Goal: Task Accomplishment & Management: Use online tool/utility

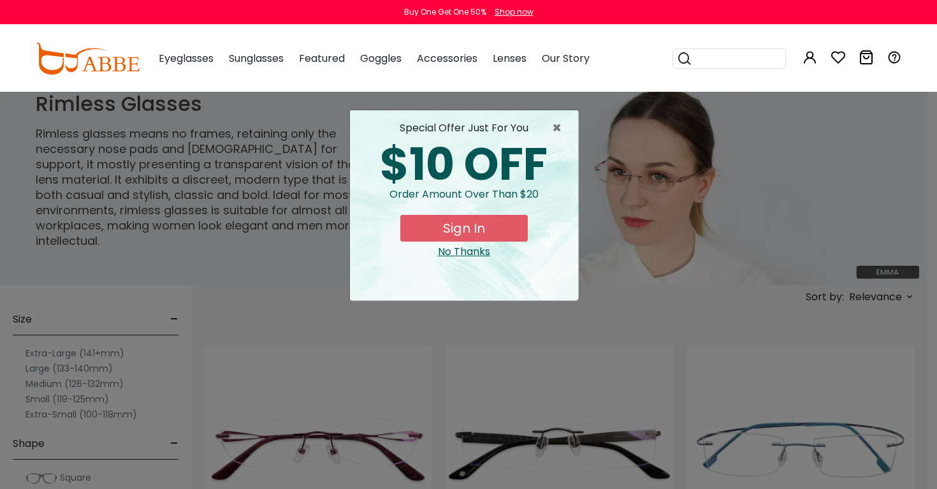
click at [546, 142] on div "$10 OFF" at bounding box center [464, 164] width 208 height 45
click at [545, 127] on div "special offer just for you" at bounding box center [464, 128] width 208 height 15
click at [552, 125] on span "×" at bounding box center [560, 128] width 16 height 15
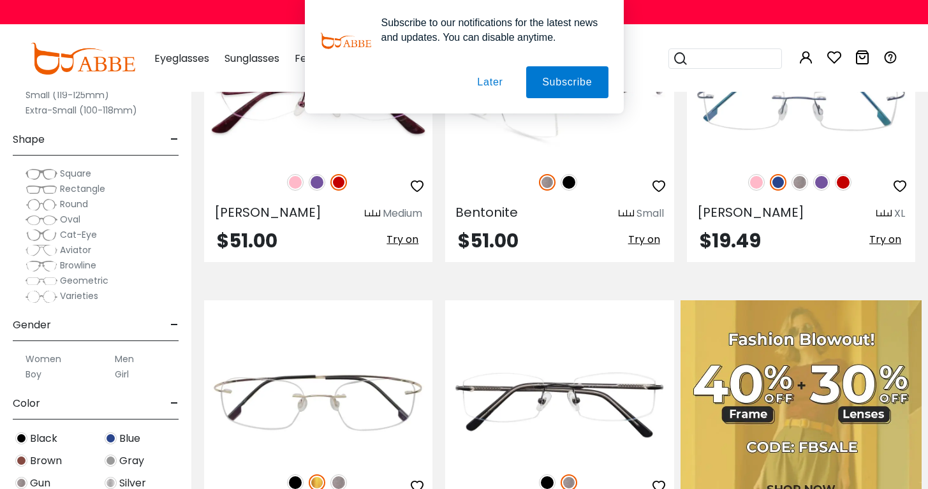
scroll to position [238, 0]
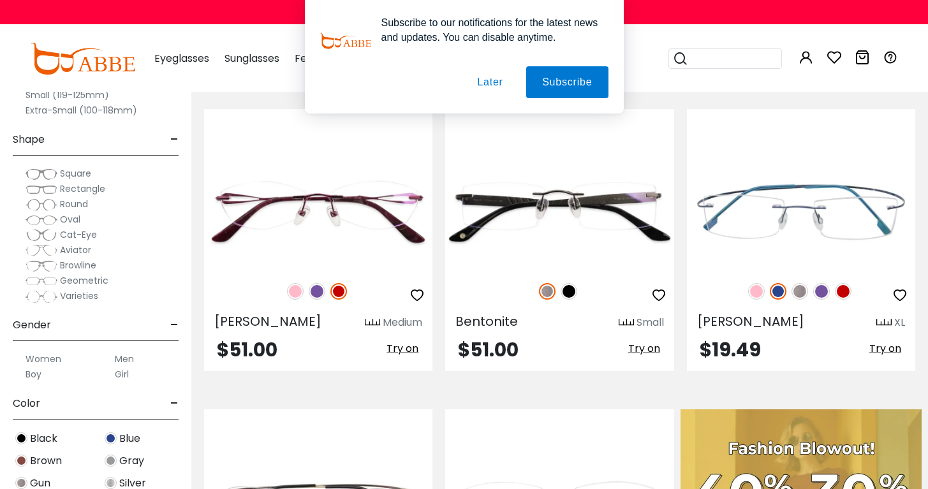
click at [0, 0] on button "Later" at bounding box center [0, 0] width 0 height 0
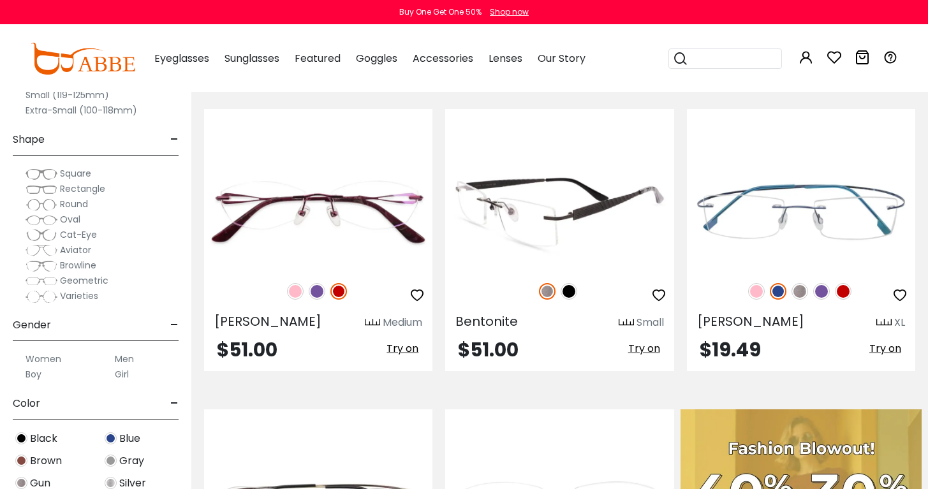
click at [572, 293] on img at bounding box center [568, 291] width 17 height 17
click at [546, 293] on img at bounding box center [547, 291] width 17 height 17
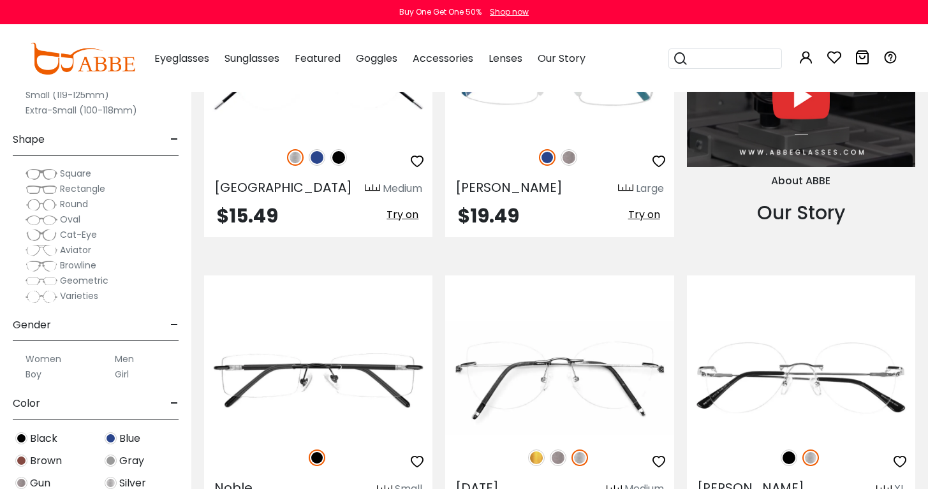
scroll to position [1498, 0]
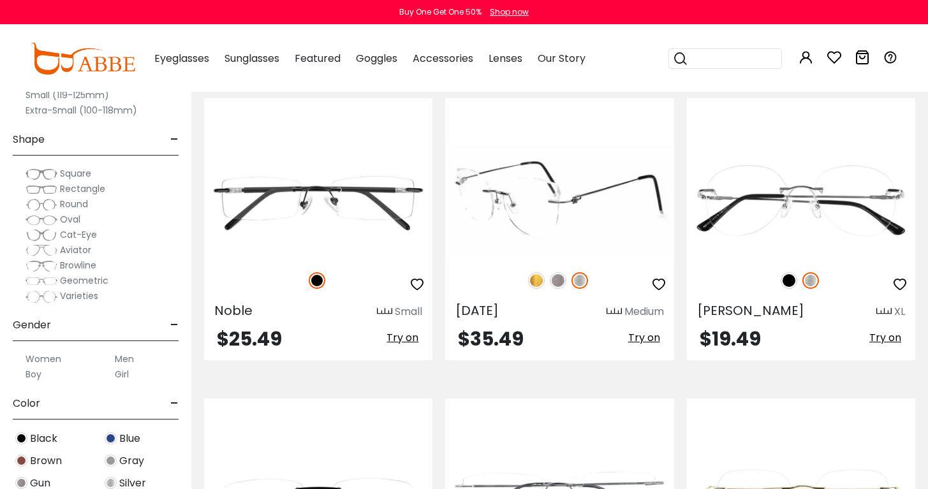
click at [638, 330] on span "Try on" at bounding box center [644, 337] width 32 height 15
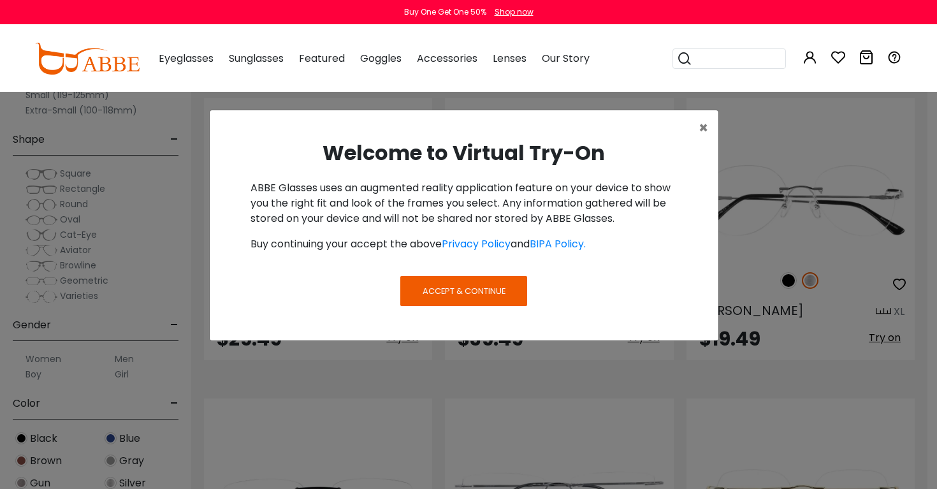
click at [478, 289] on span "Accept & Continue" at bounding box center [464, 291] width 83 height 12
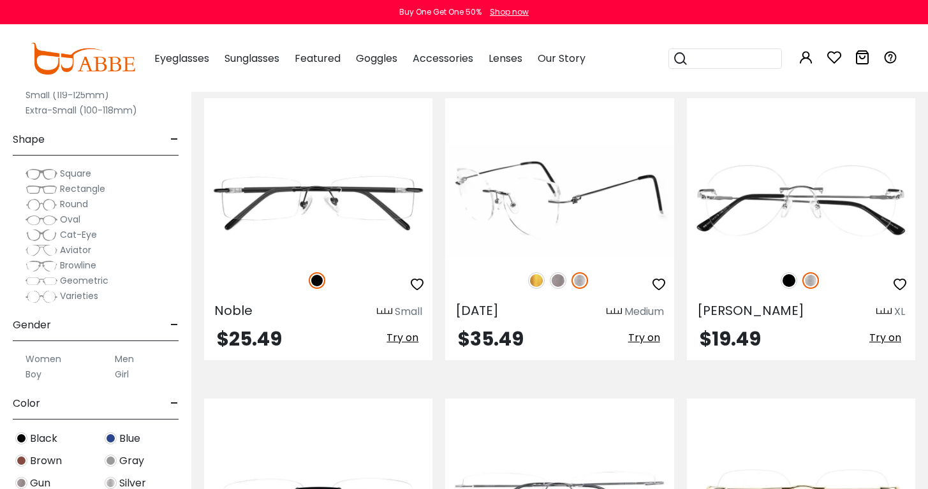
click at [633, 330] on span "Try on" at bounding box center [644, 337] width 32 height 15
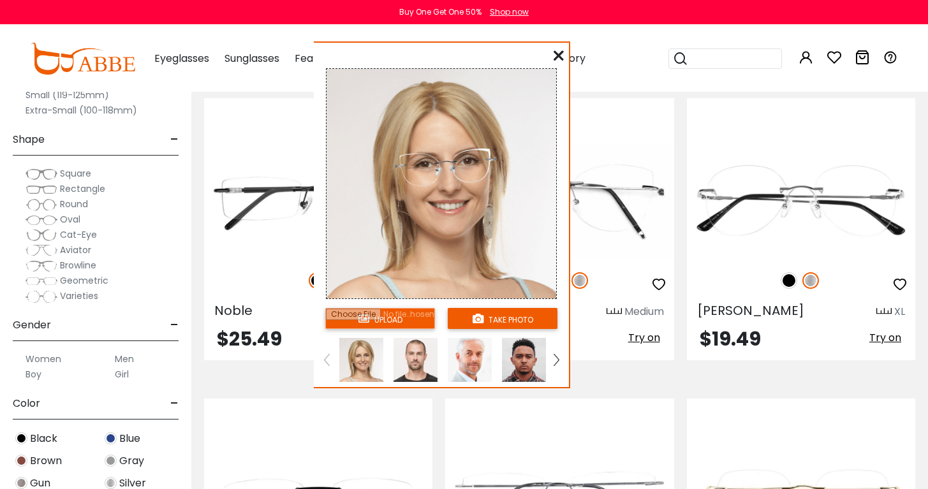
drag, startPoint x: 220, startPoint y: 177, endPoint x: 534, endPoint y: 175, distance: 314.3
click at [534, 175] on img at bounding box center [441, 184] width 230 height 230
click at [491, 330] on div "take photo" at bounding box center [503, 318] width 122 height 29
click at [490, 316] on button "take photo" at bounding box center [503, 318] width 110 height 21
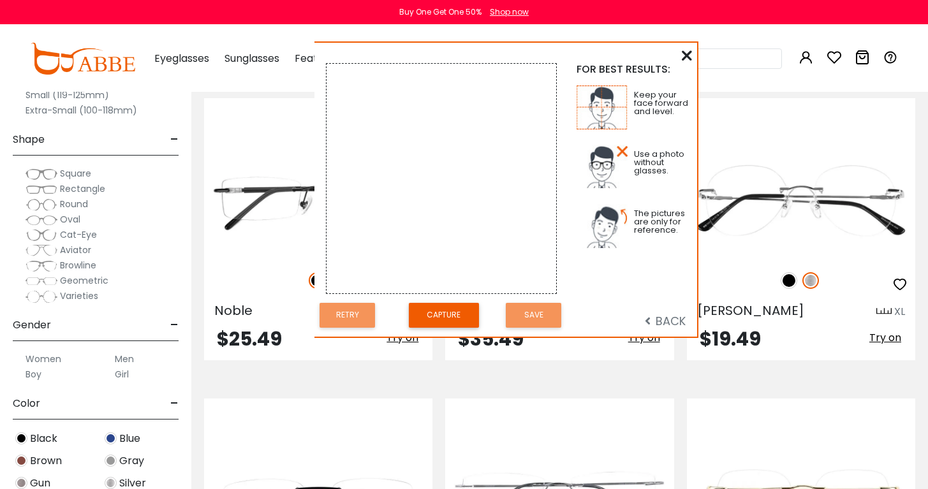
click at [462, 316] on button "Capture" at bounding box center [444, 315] width 70 height 25
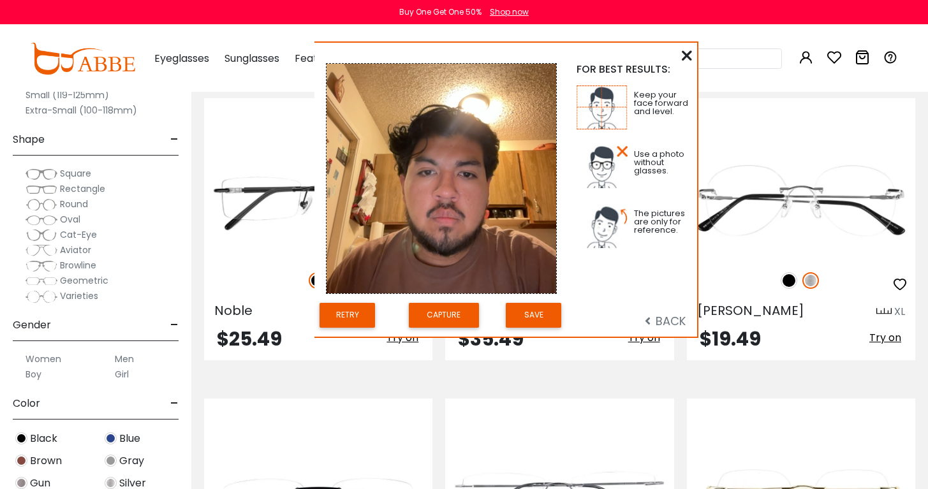
click at [520, 325] on button "Save" at bounding box center [533, 315] width 55 height 25
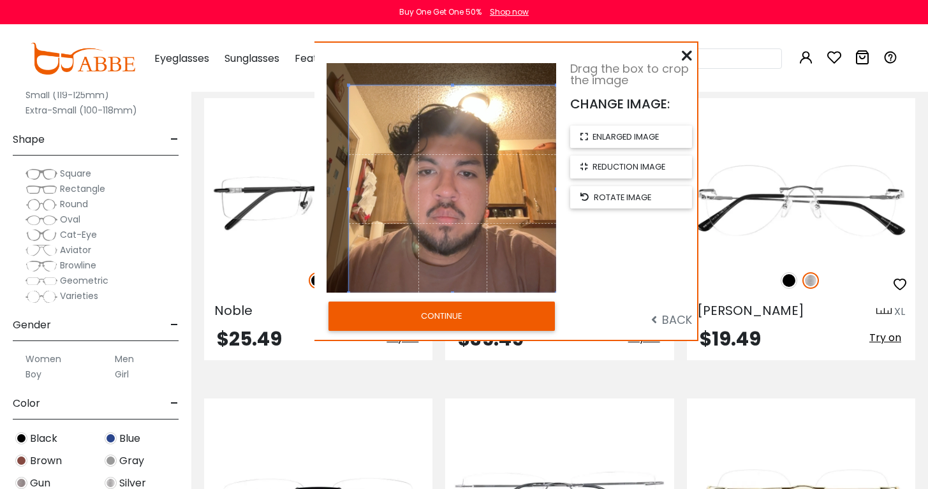
drag, startPoint x: 532, startPoint y: 270, endPoint x: 627, endPoint y: 318, distance: 106.9
click at [627, 318] on div "Drag the box to crop the image CHANGE IMAGE: enlarged image reduction image rot…" at bounding box center [505, 191] width 383 height 297
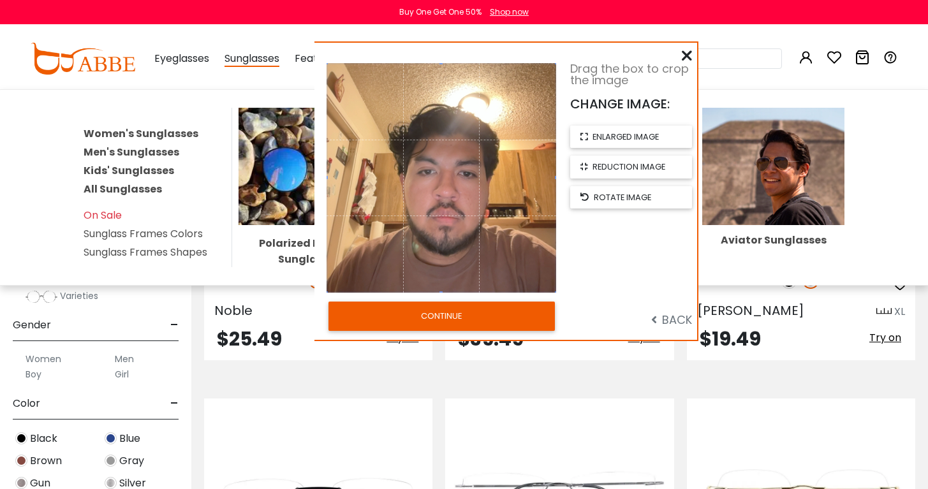
drag, startPoint x: 347, startPoint y: 85, endPoint x: 254, endPoint y: 42, distance: 103.0
click at [251, 33] on body "Eyeglasses Thanks for your subscription Please use coupon code " NEWCOMER " to …" at bounding box center [464, 174] width 928 height 3162
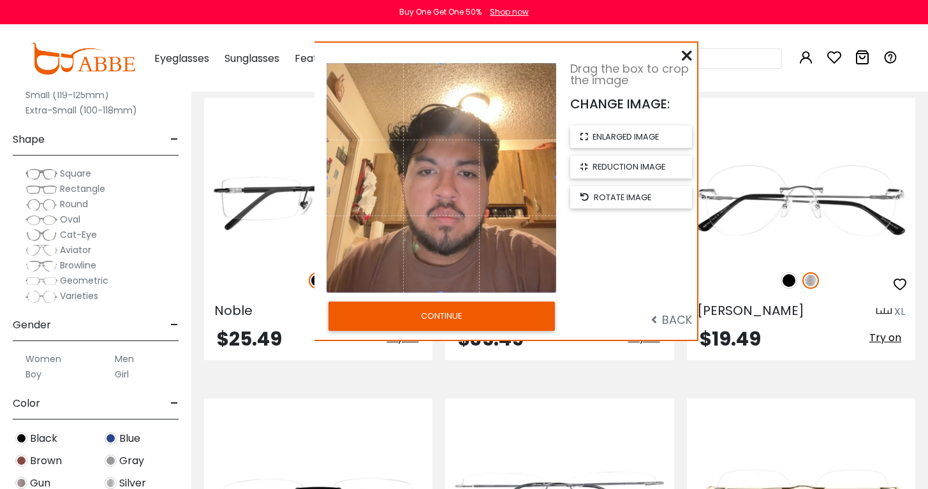
click at [429, 321] on button "CONTINUE" at bounding box center [441, 316] width 226 height 29
